Goal: Navigation & Orientation: Find specific page/section

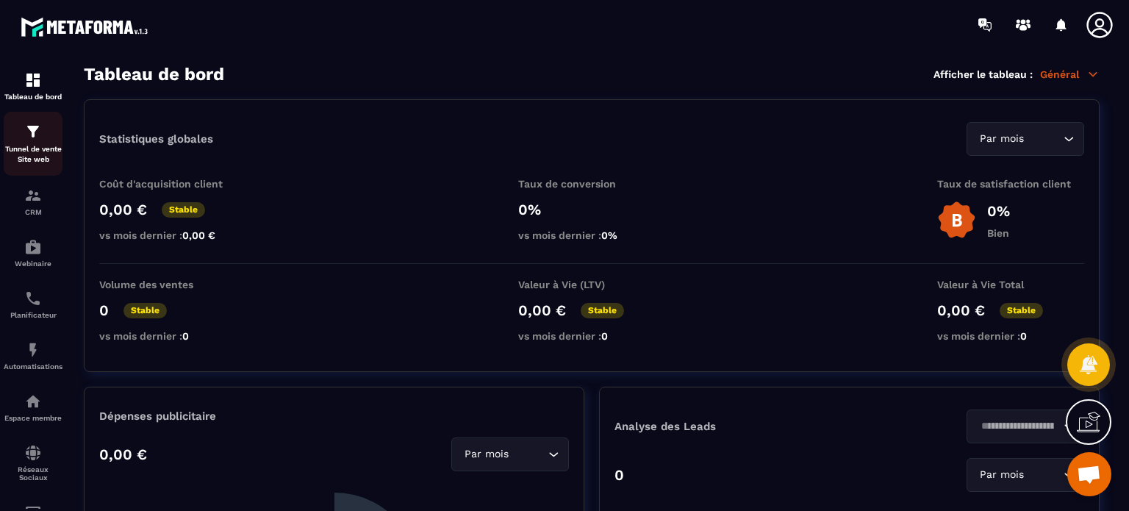
click at [7, 135] on div "Tunnel de vente Site web" at bounding box center [33, 144] width 59 height 42
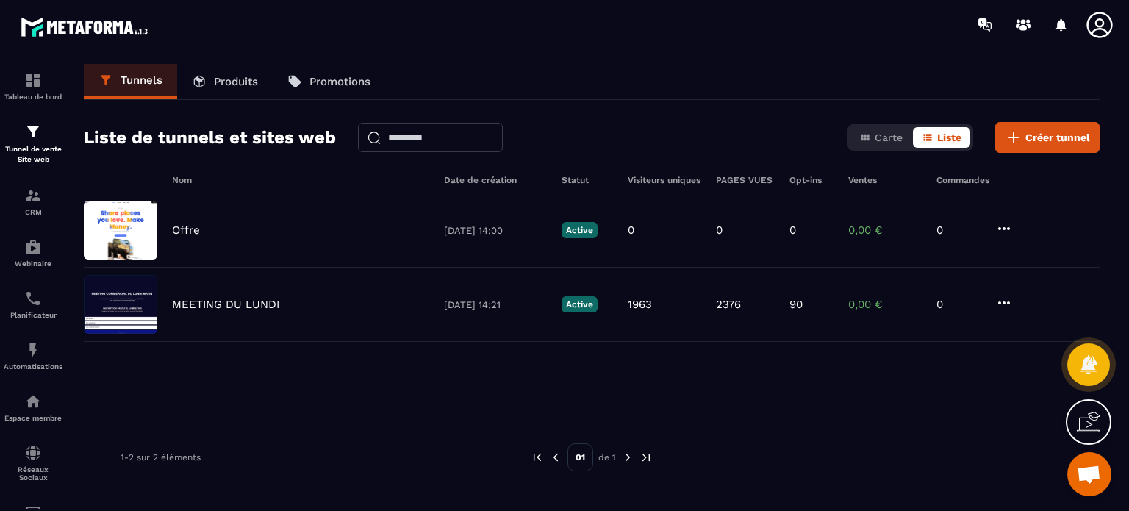
click at [1099, 33] on icon at bounding box center [1099, 24] width 29 height 29
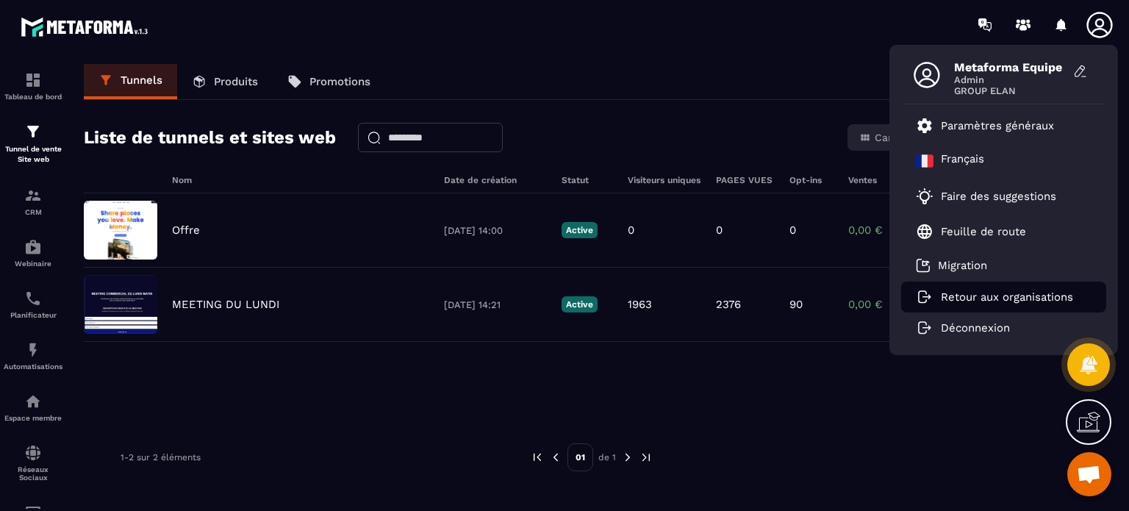
click at [977, 285] on li "Retour aux organisations" at bounding box center [1003, 296] width 205 height 31
click at [972, 292] on p "Retour aux organisations" at bounding box center [1007, 296] width 132 height 13
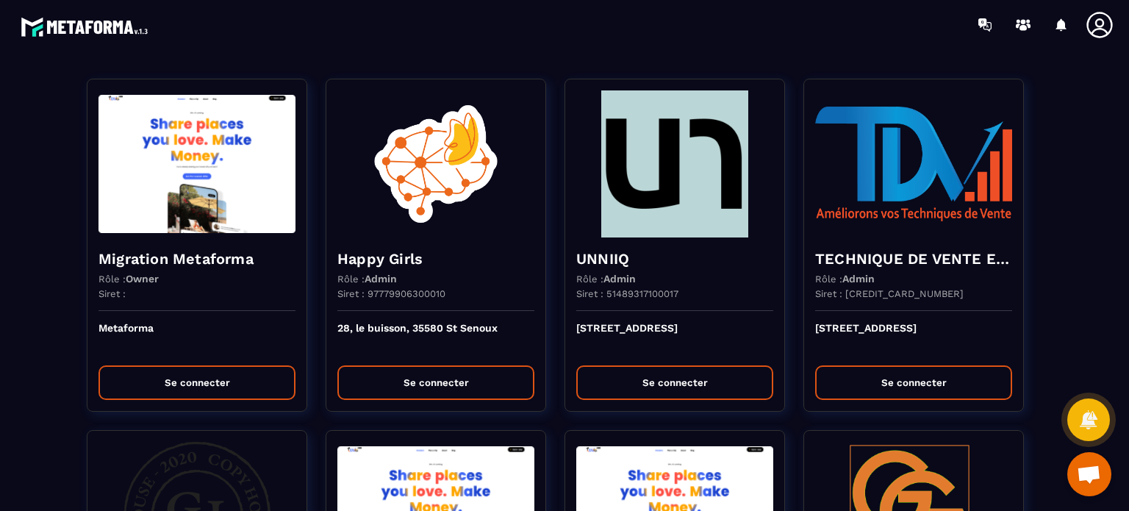
click at [590, 58] on section "Migration Metaforma Rôle : Owner Siret : Metaforma Se connecter Happy Girls Rôl…" at bounding box center [564, 279] width 1129 height 461
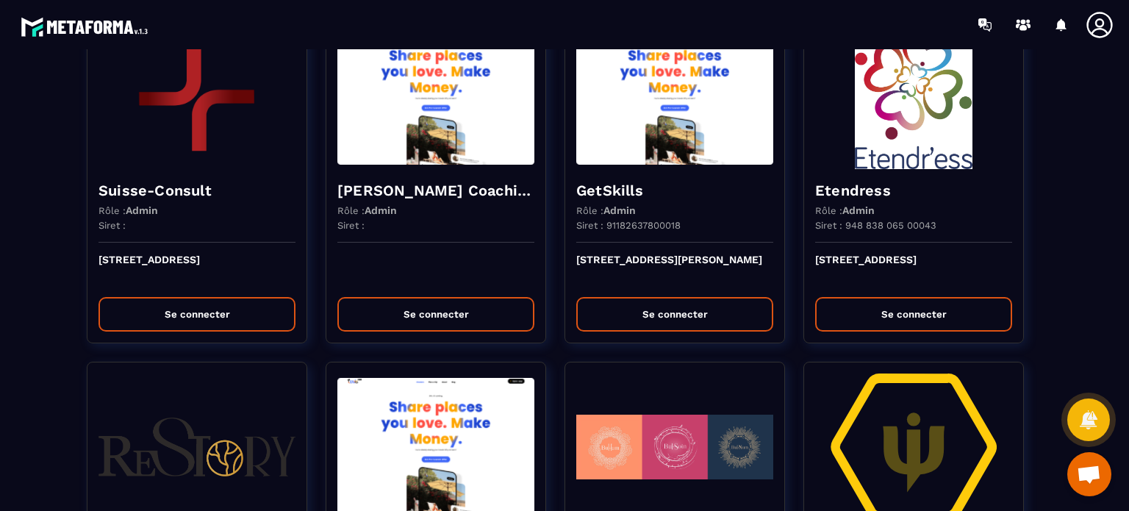
scroll to position [2146, 0]
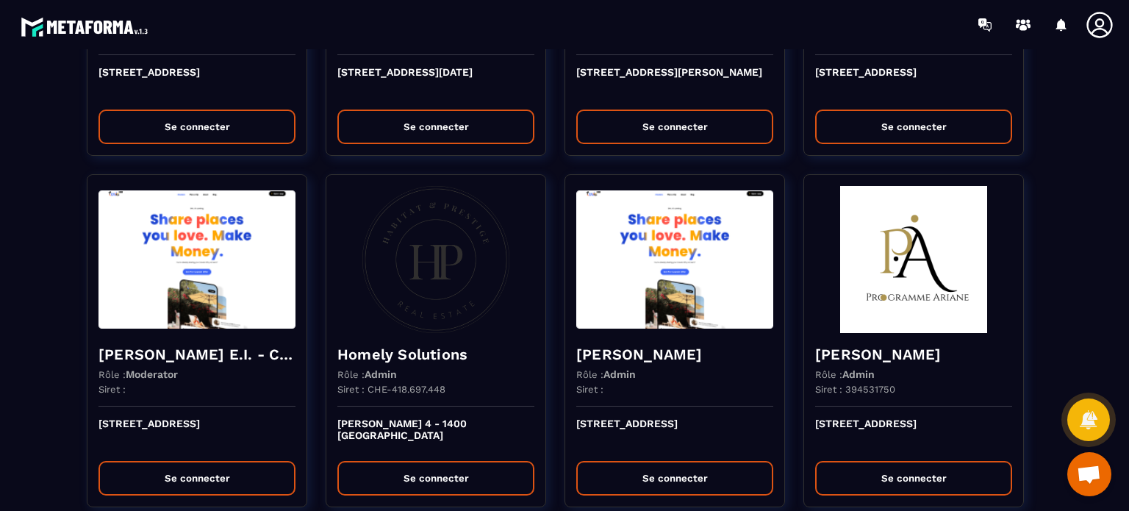
scroll to position [1205, 0]
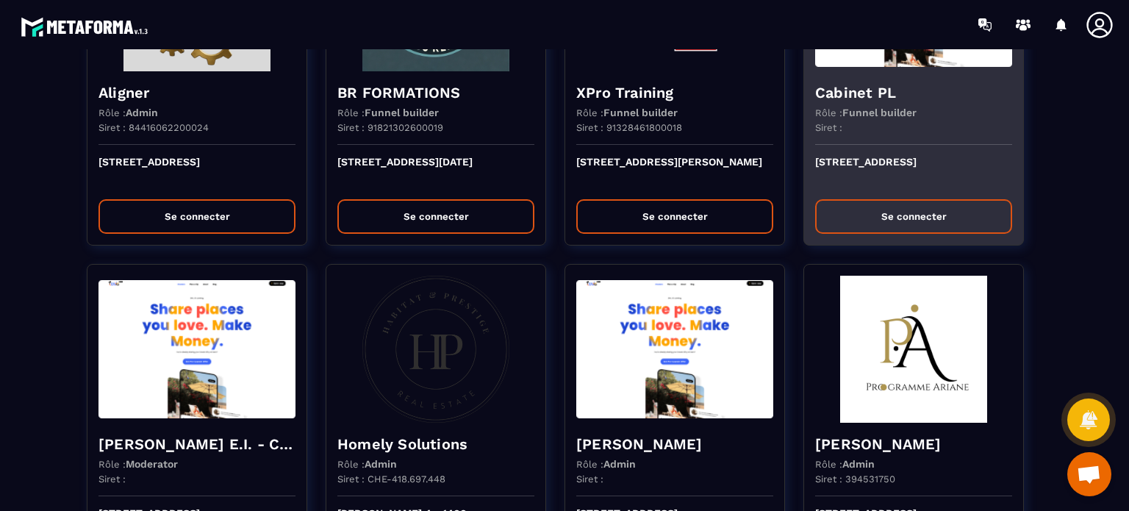
click at [956, 182] on p "[STREET_ADDRESS]" at bounding box center [913, 172] width 197 height 32
